Goal: Information Seeking & Learning: Learn about a topic

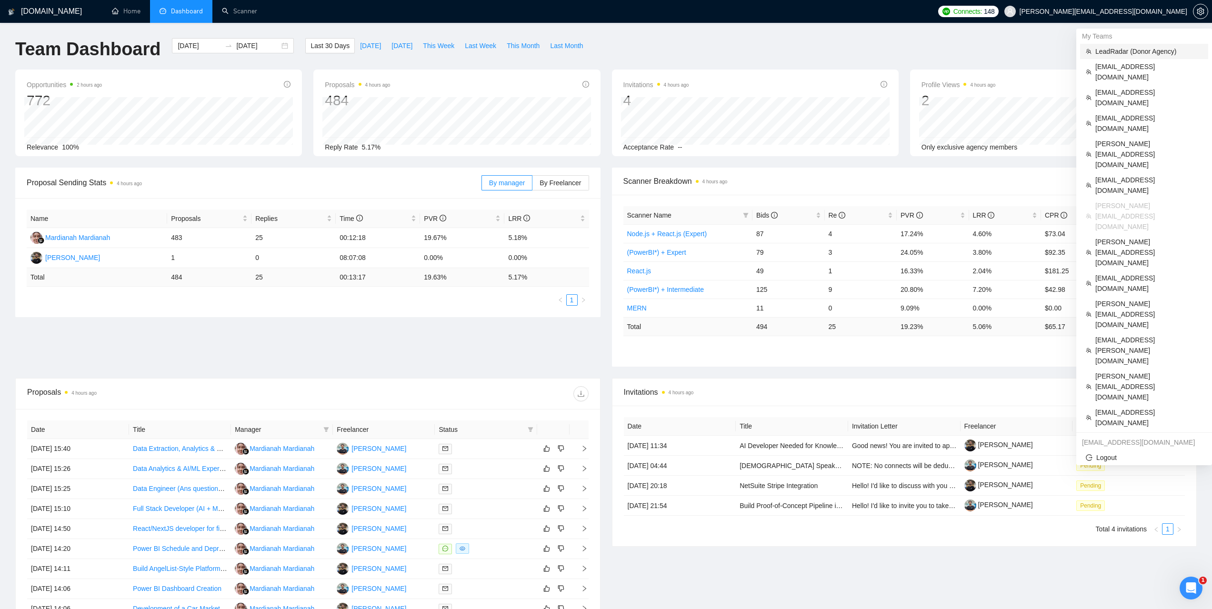
click at [1128, 53] on span "LeadRadar (Donor Agency)" at bounding box center [1148, 51] width 107 height 10
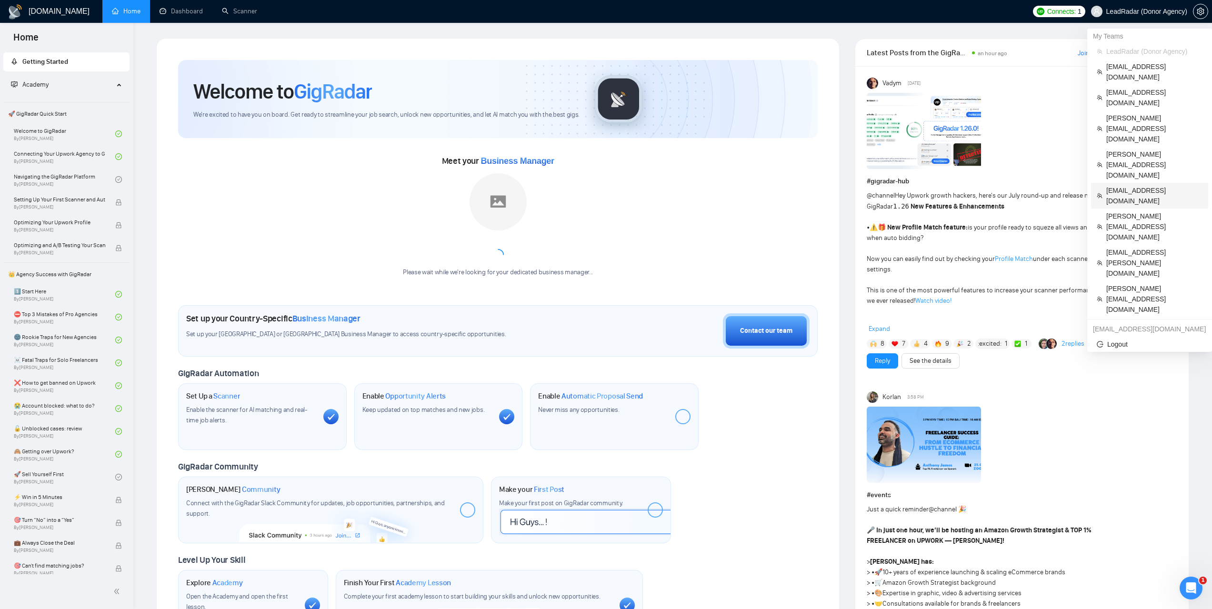
drag, startPoint x: 1138, startPoint y: 127, endPoint x: 1094, endPoint y: 121, distance: 44.1
click at [1138, 185] on span "nemetsyuriy@exore.pro" at bounding box center [1154, 195] width 96 height 21
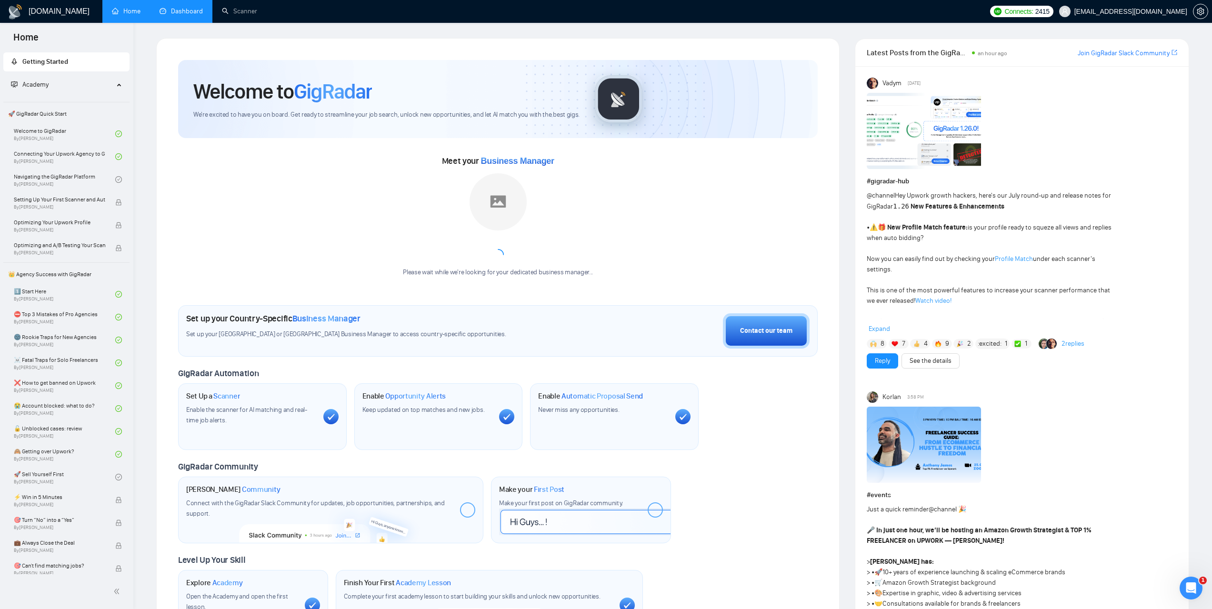
click at [166, 14] on link "Dashboard" at bounding box center [180, 11] width 43 height 8
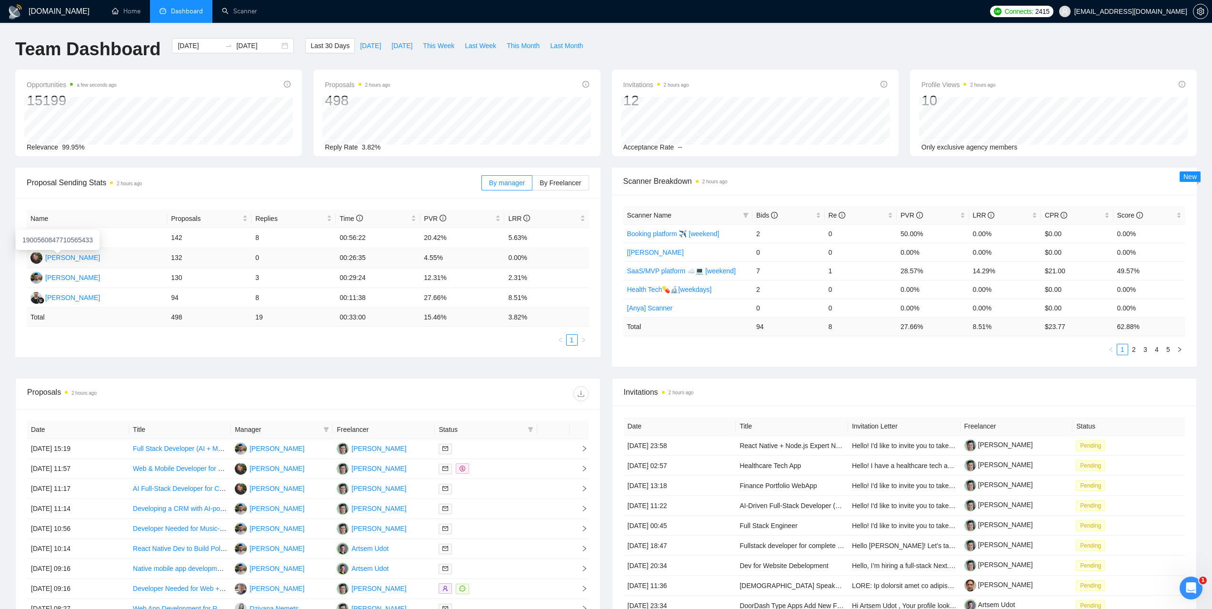
click at [74, 257] on div "Hanna Hiren" at bounding box center [72, 257] width 55 height 10
click at [563, 182] on span "By Freelancer" at bounding box center [559, 183] width 41 height 8
click at [532, 185] on input "By Freelancer" at bounding box center [532, 185] width 0 height 0
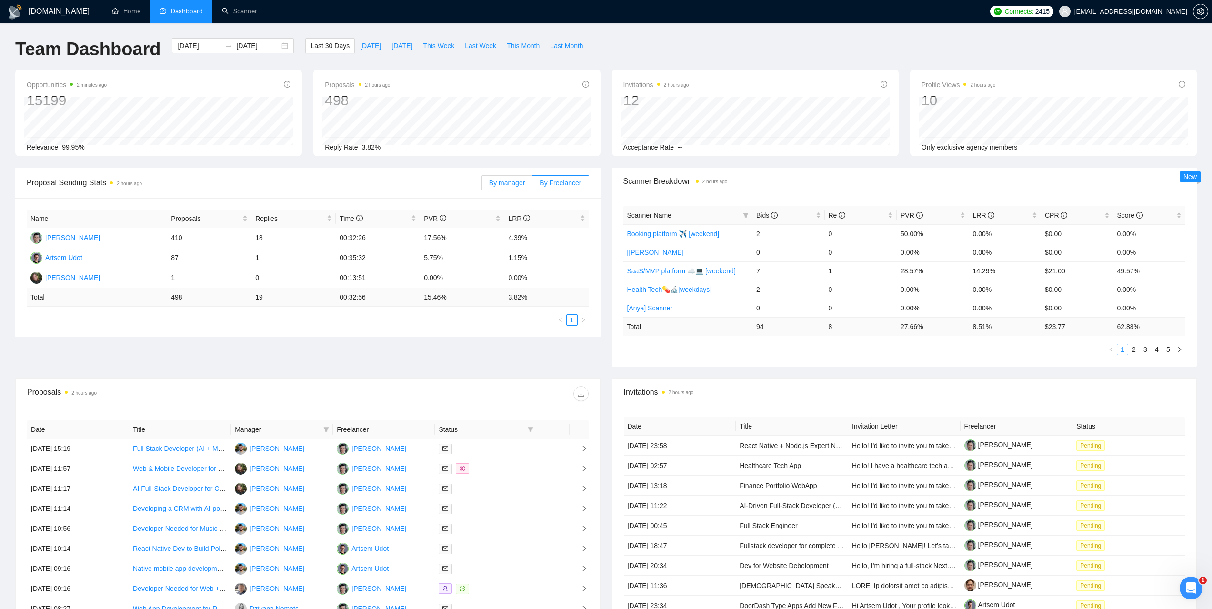
click at [513, 180] on span "By manager" at bounding box center [507, 183] width 36 height 8
click at [482, 185] on input "By manager" at bounding box center [482, 185] width 0 height 0
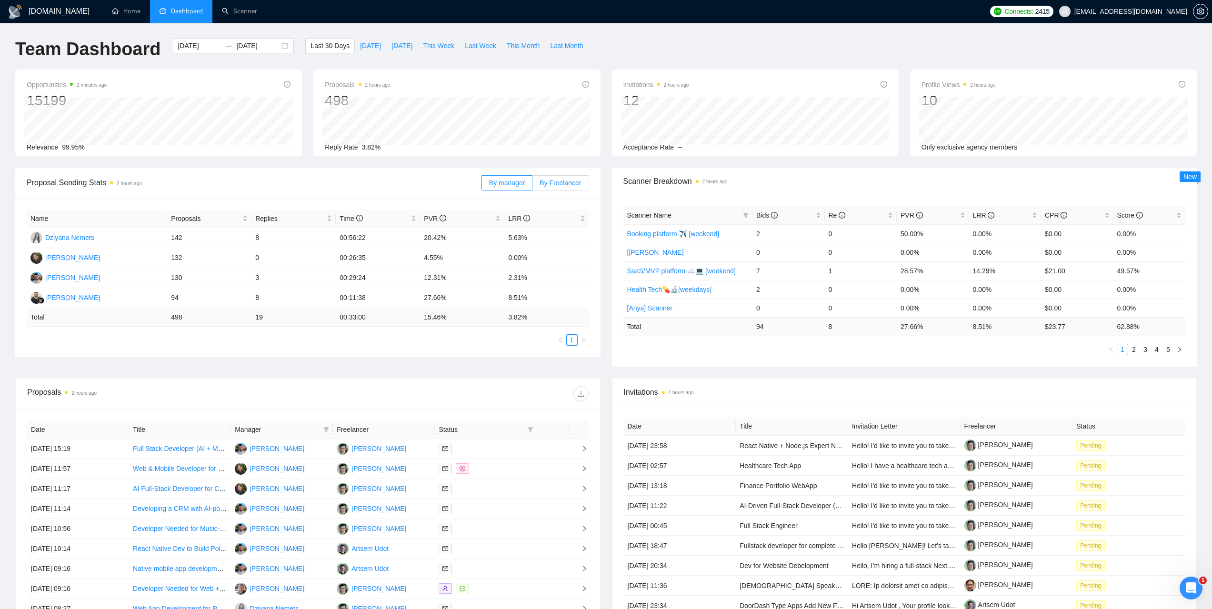
click at [579, 179] on span "By Freelancer" at bounding box center [559, 183] width 41 height 8
click at [532, 185] on input "By Freelancer" at bounding box center [532, 185] width 0 height 0
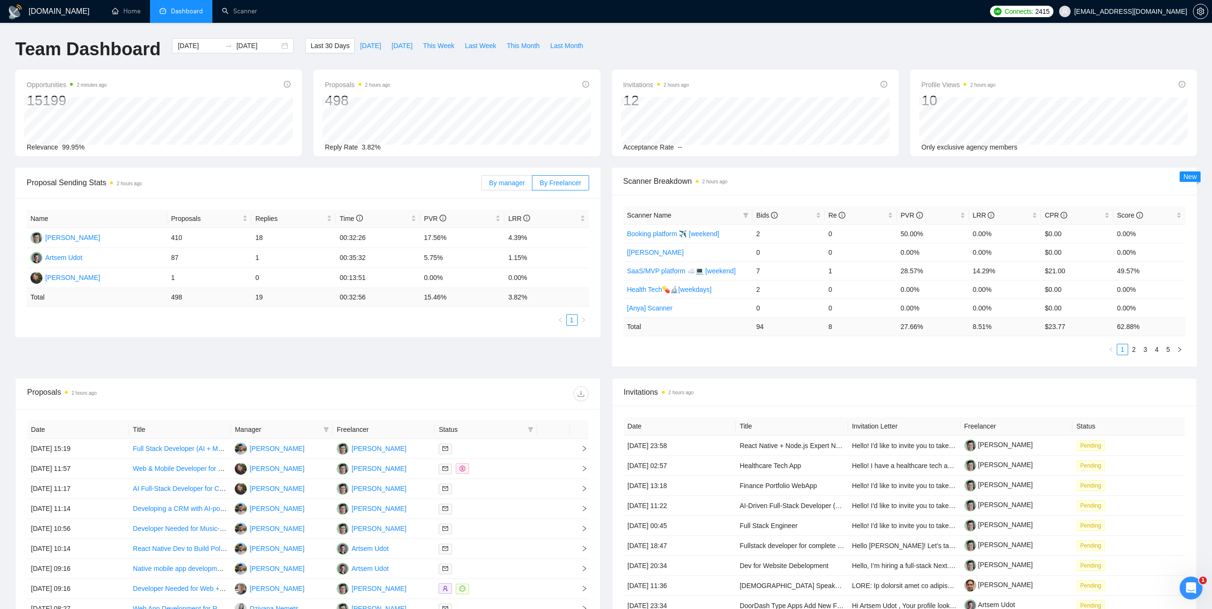
click at [495, 182] on span "By manager" at bounding box center [507, 183] width 36 height 8
click at [482, 185] on input "By manager" at bounding box center [482, 185] width 0 height 0
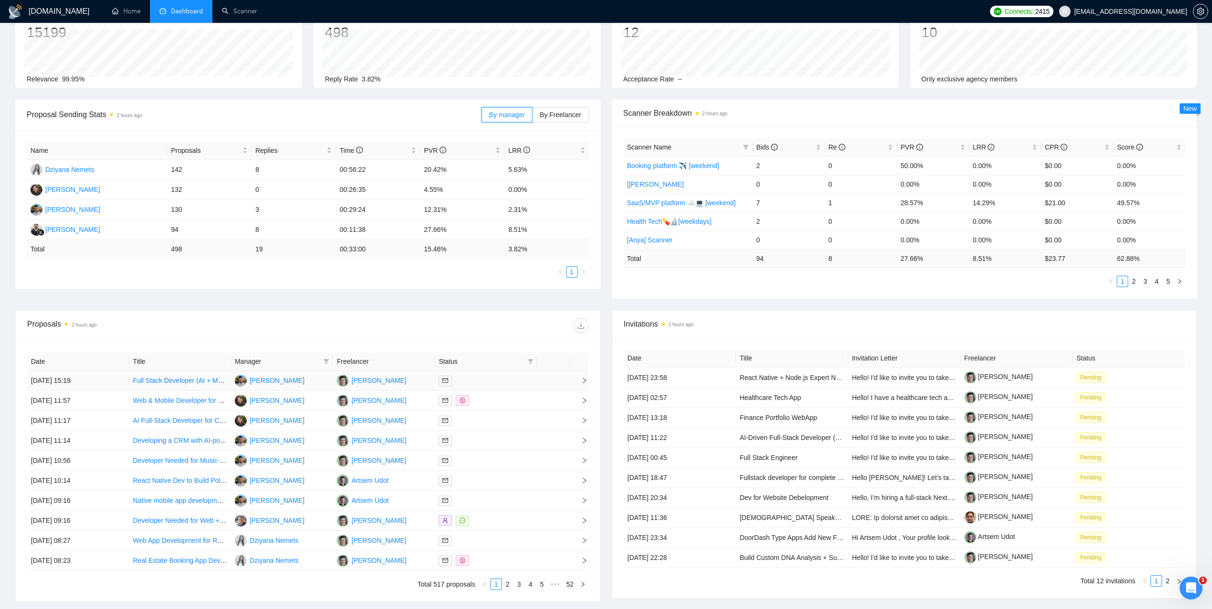
scroll to position [95, 0]
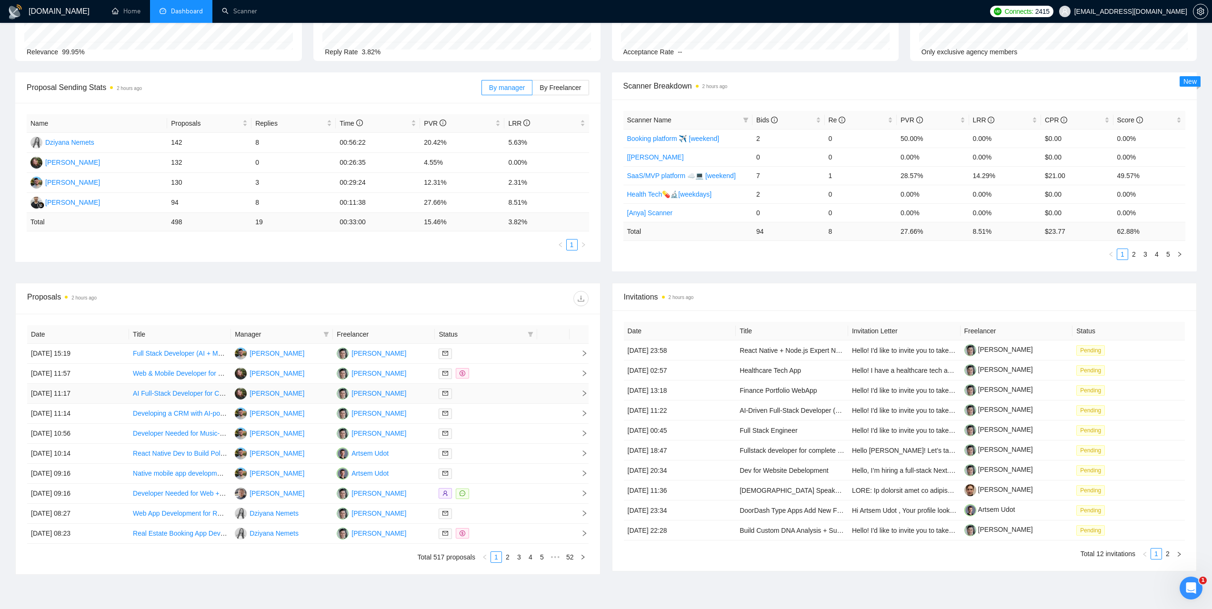
click at [58, 397] on td "25 Sep, 2025 11:17" at bounding box center [78, 394] width 102 height 20
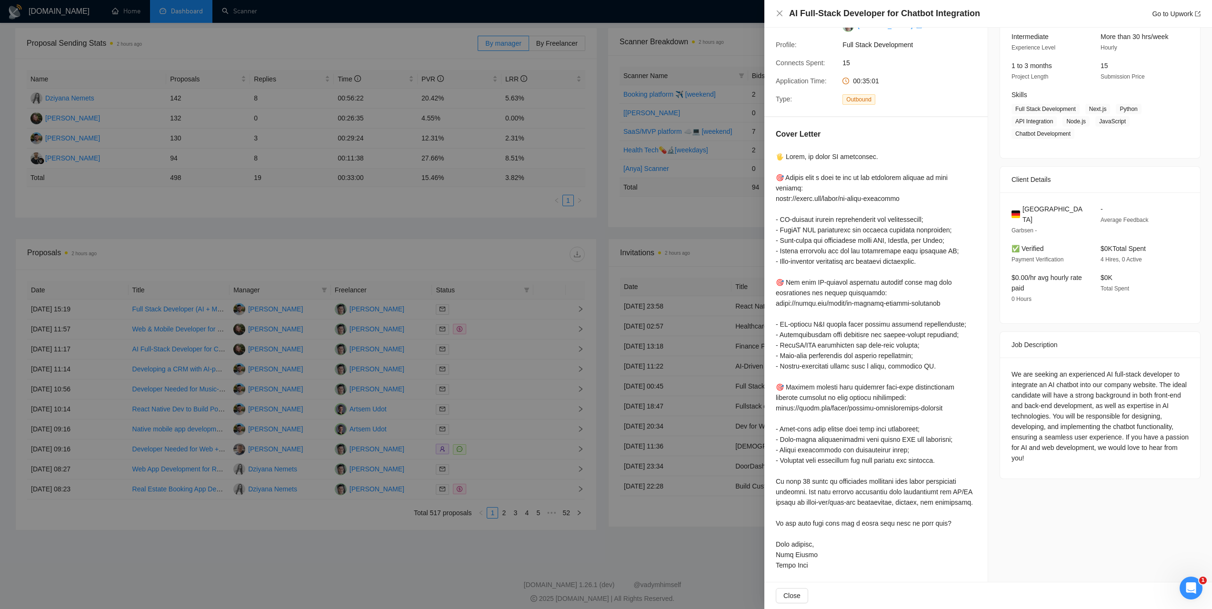
scroll to position [143, 0]
click at [497, 250] on div at bounding box center [606, 304] width 1212 height 609
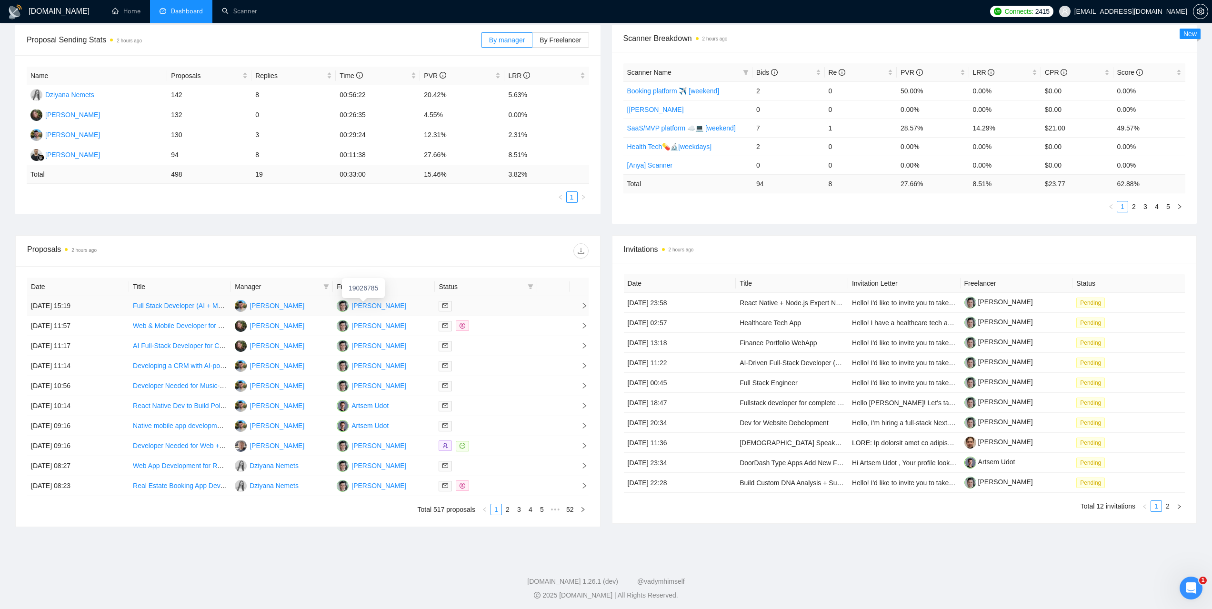
click at [371, 303] on div "Yury Nemets" at bounding box center [378, 305] width 55 height 10
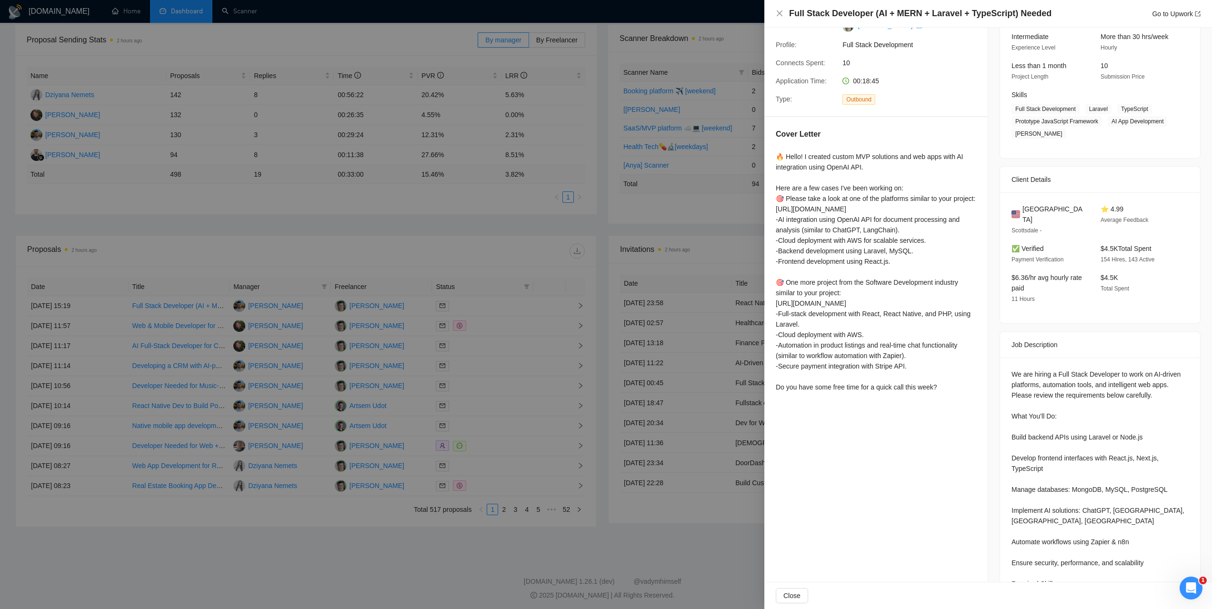
click at [608, 227] on div at bounding box center [606, 304] width 1212 height 609
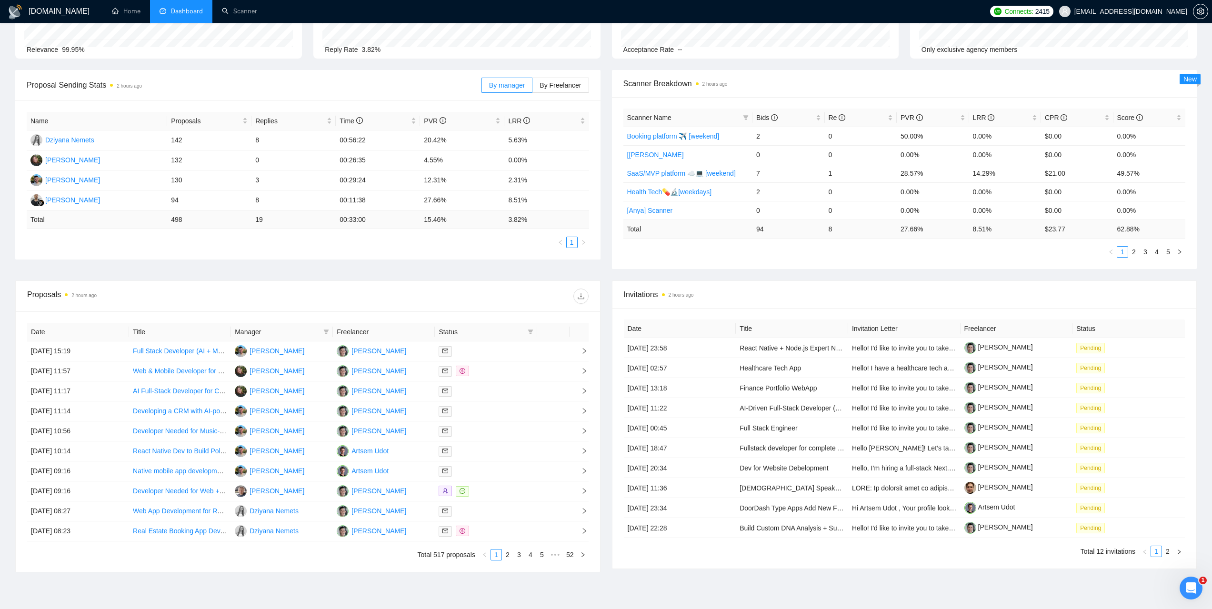
scroll to position [95, 0]
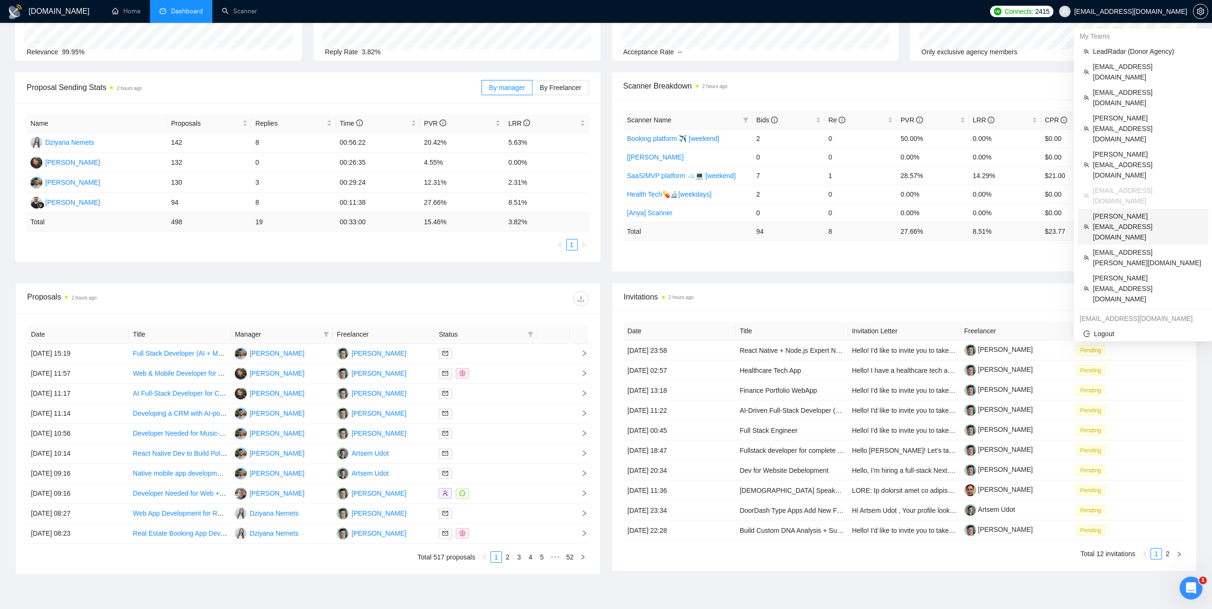
click at [1123, 211] on span "[PERSON_NAME][EMAIL_ADDRESS][DOMAIN_NAME]" at bounding box center [1147, 226] width 109 height 31
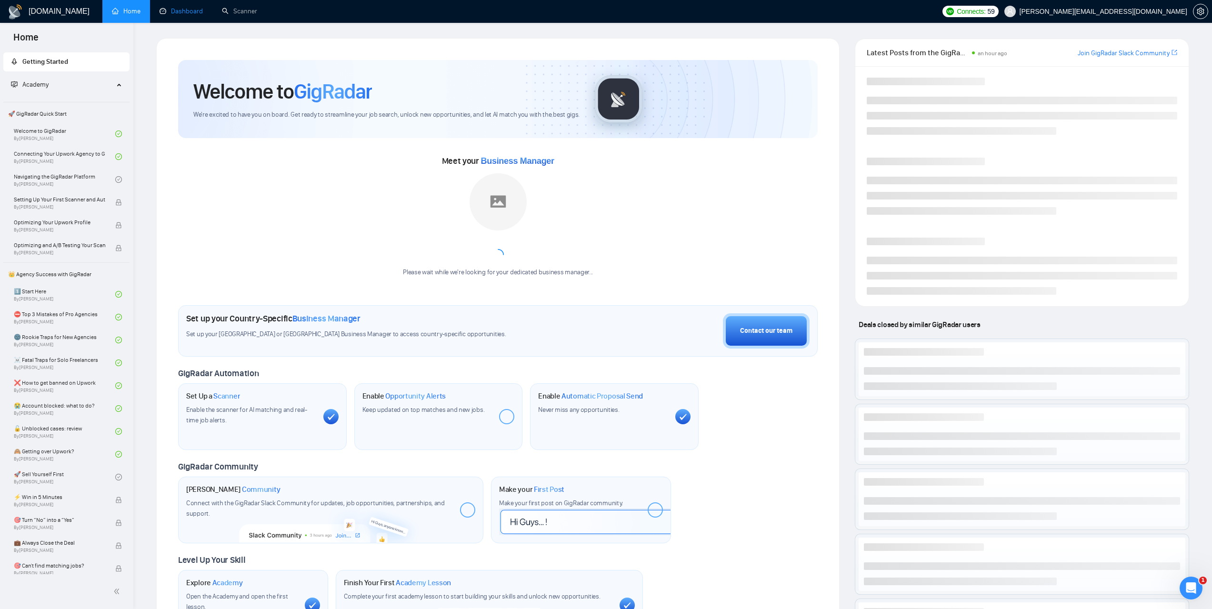
click at [180, 12] on link "Dashboard" at bounding box center [180, 11] width 43 height 8
